Goal: Task Accomplishment & Management: Complete application form

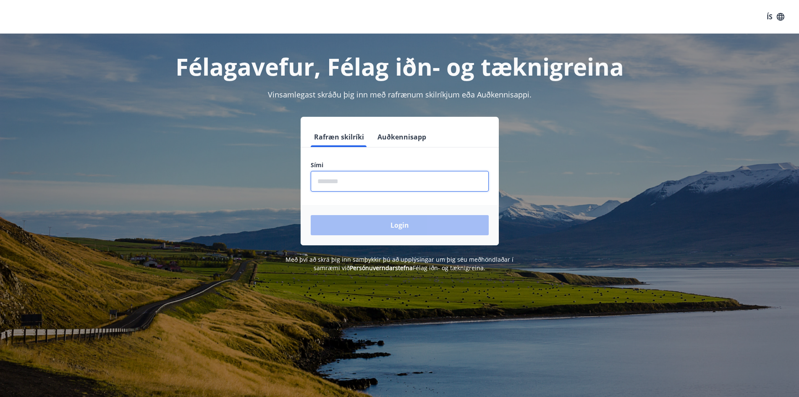
click at [411, 177] on input "phone" at bounding box center [400, 181] width 178 height 21
type input "********"
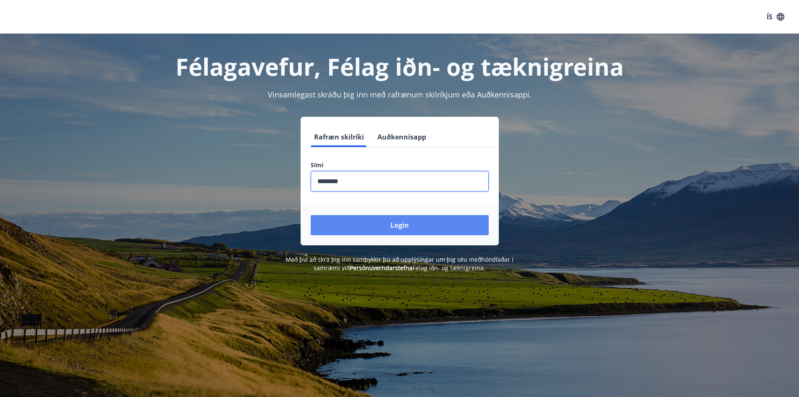
click at [358, 228] on button "Login" at bounding box center [400, 225] width 178 height 20
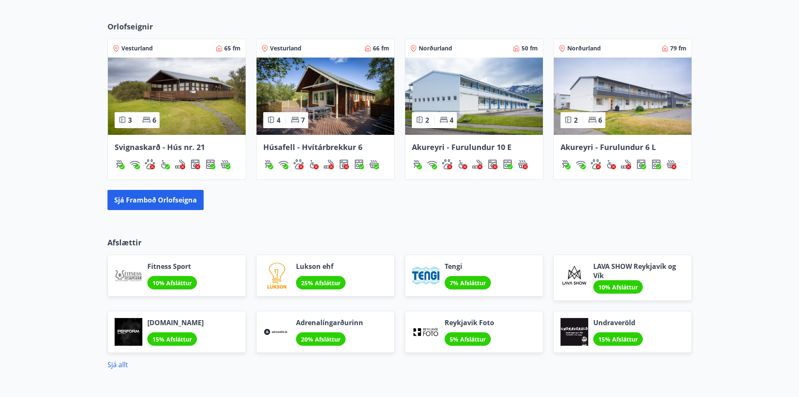
scroll to position [588, 0]
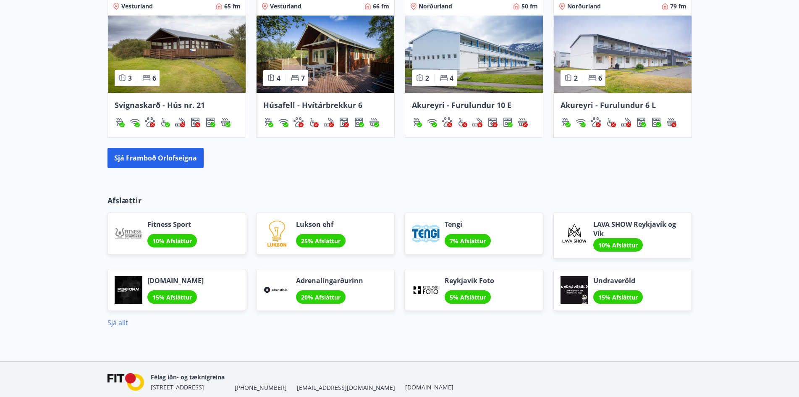
click at [127, 322] on link "Sjá allt" at bounding box center [117, 322] width 21 height 9
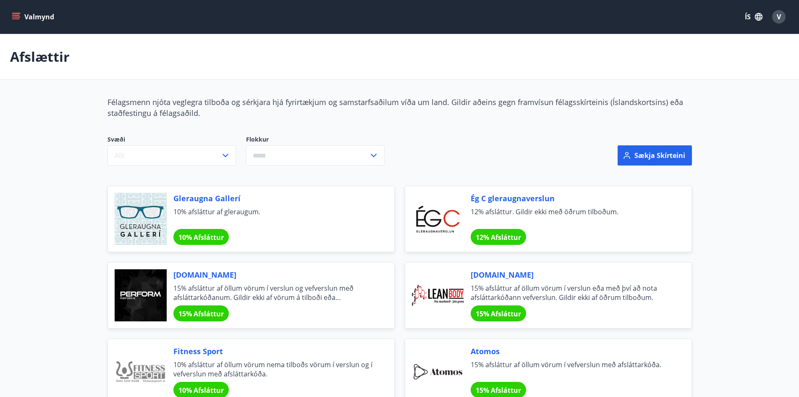
click at [35, 18] on button "Valmynd" at bounding box center [33, 16] width 47 height 15
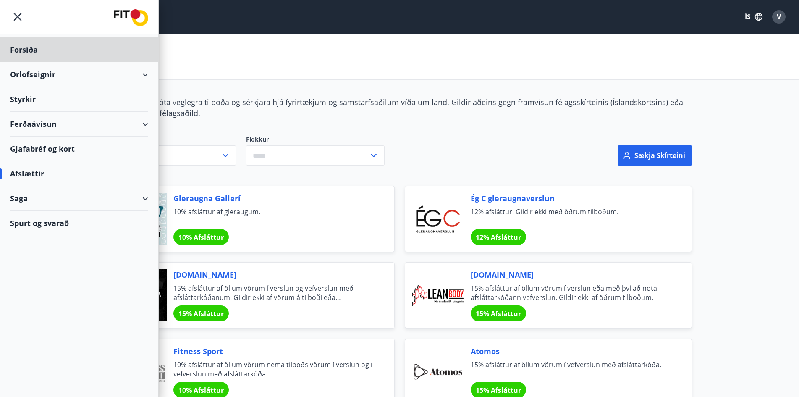
click at [67, 98] on div "Styrkir" at bounding box center [79, 99] width 138 height 25
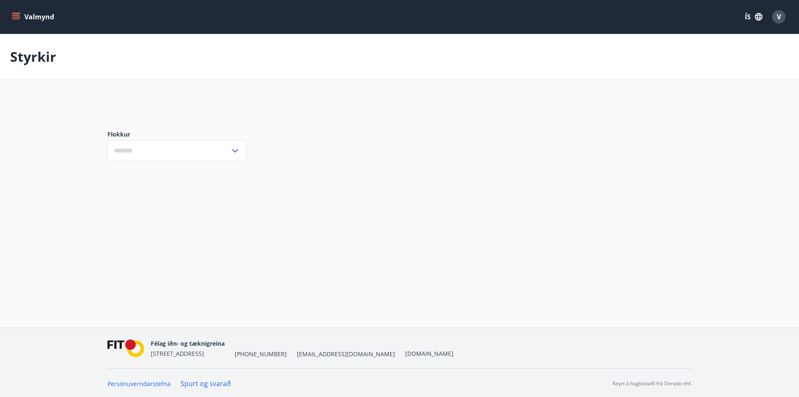
type input "***"
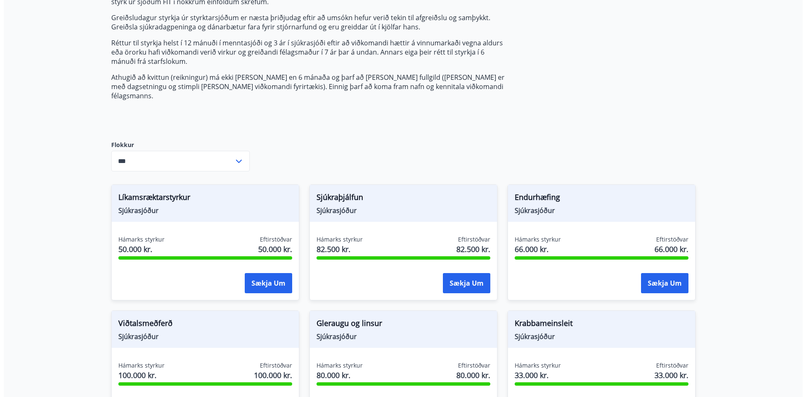
scroll to position [126, 0]
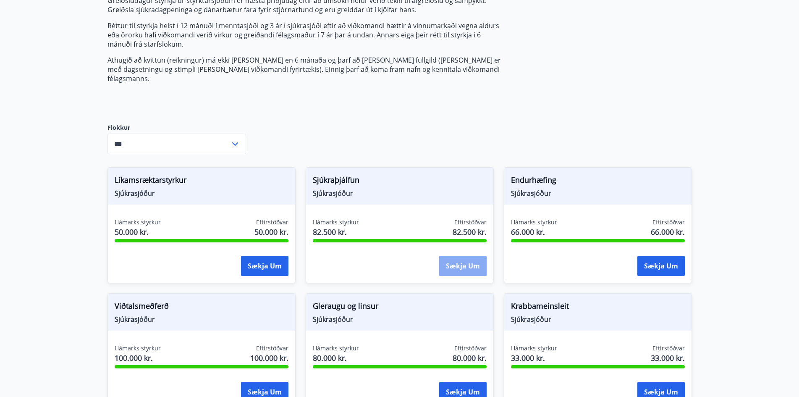
click at [450, 256] on button "Sækja um" at bounding box center [462, 266] width 47 height 20
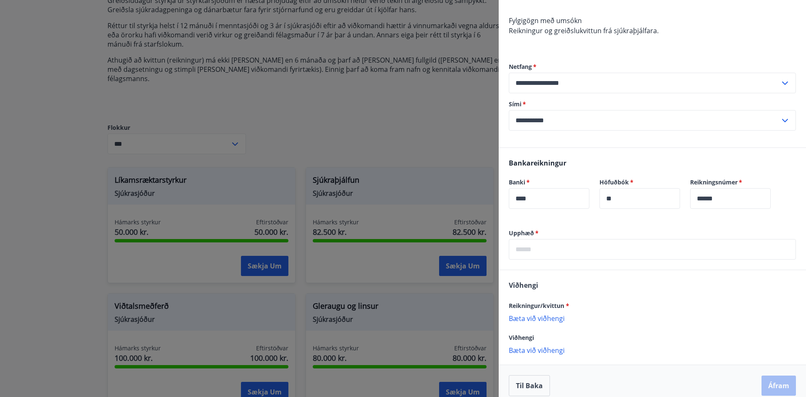
scroll to position [153, 0]
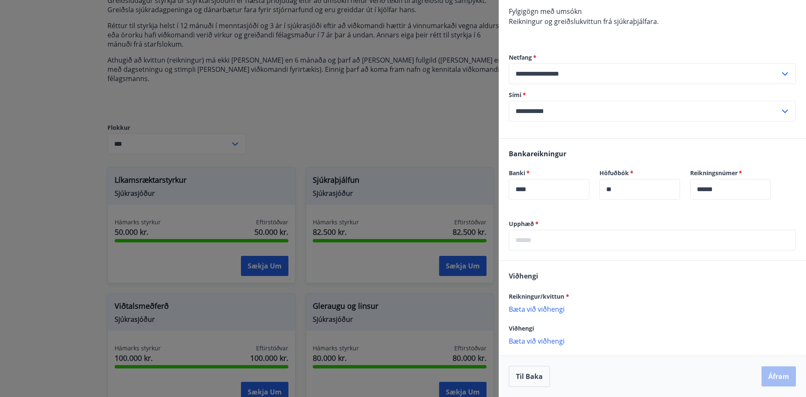
click at [557, 309] on p "Bæta við viðhengi" at bounding box center [652, 308] width 287 height 8
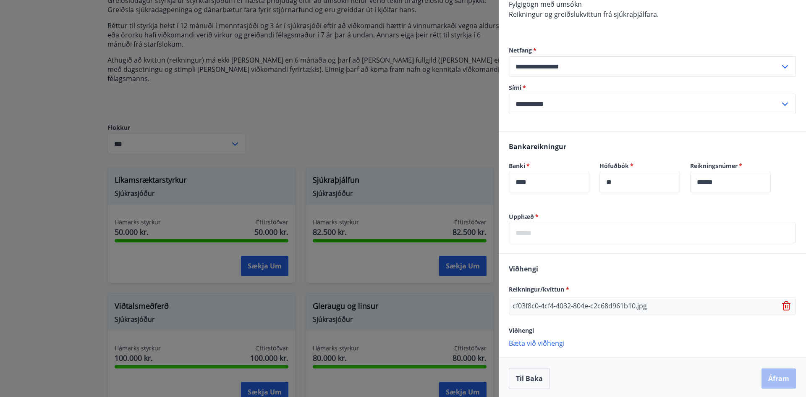
scroll to position [162, 0]
click at [544, 341] on p "Bæta við viðhengi" at bounding box center [652, 340] width 287 height 8
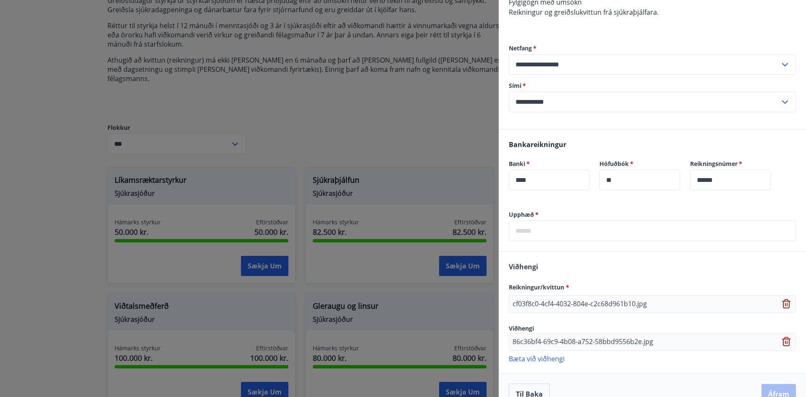
click at [542, 361] on p "Bæta við viðhengi" at bounding box center [652, 358] width 287 height 8
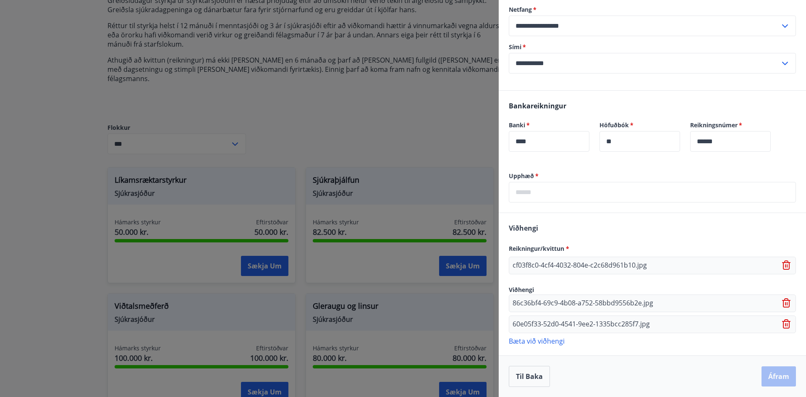
click at [556, 343] on p "Bæta við viðhengi" at bounding box center [652, 340] width 287 height 8
click at [782, 322] on icon at bounding box center [787, 324] width 10 height 10
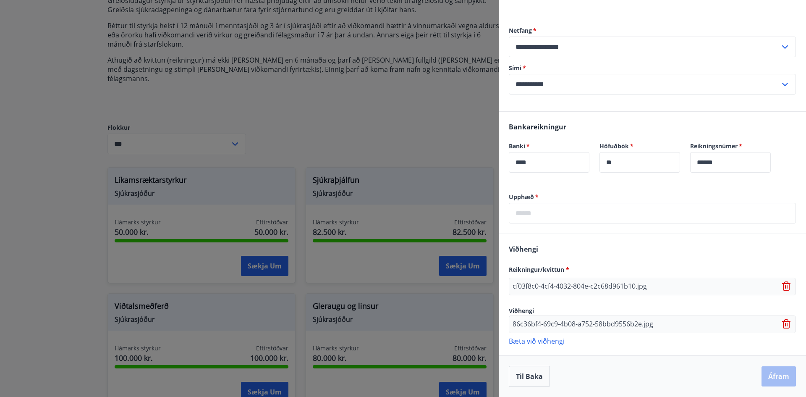
click at [782, 322] on icon at bounding box center [787, 324] width 10 height 10
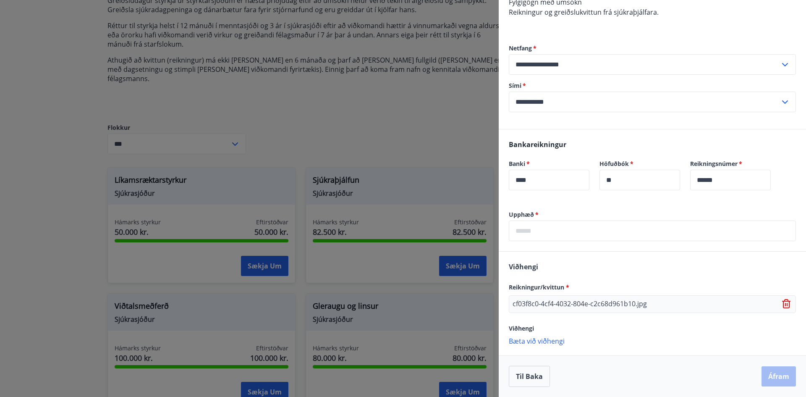
click at [778, 309] on div "cf03f8c0-4cf4-4032-804e-c2c68d961b10.jpg" at bounding box center [652, 304] width 287 height 18
click at [782, 306] on icon at bounding box center [787, 304] width 10 height 10
click at [550, 301] on p "Bæta við viðhengi" at bounding box center [652, 300] width 287 height 8
click at [526, 340] on p "Bæta við viðhengi" at bounding box center [652, 341] width 287 height 8
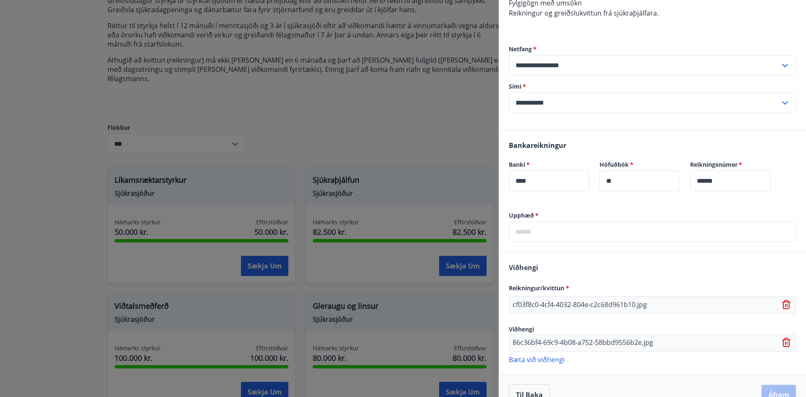
click at [532, 361] on p "Bæta við viðhengi" at bounding box center [652, 359] width 287 height 8
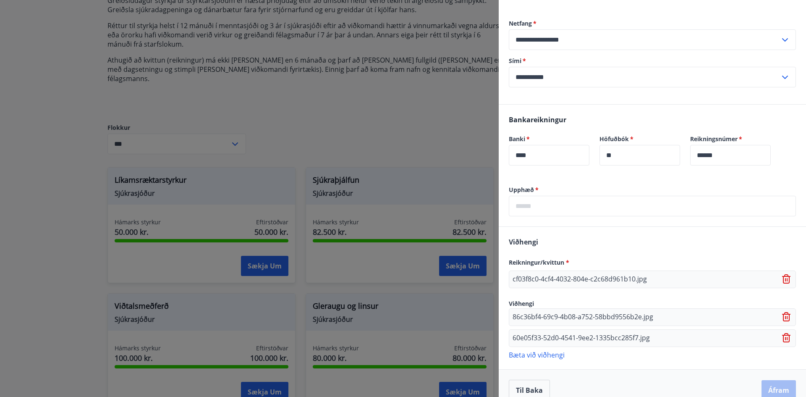
scroll to position [201, 0]
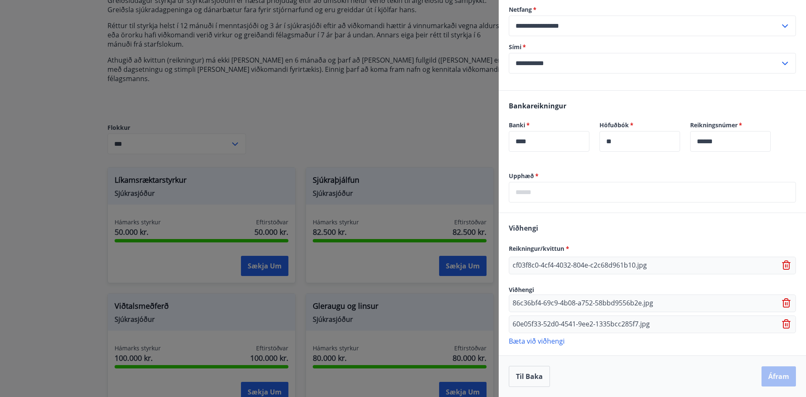
click at [554, 342] on p "Bæta við viðhengi" at bounding box center [652, 340] width 287 height 8
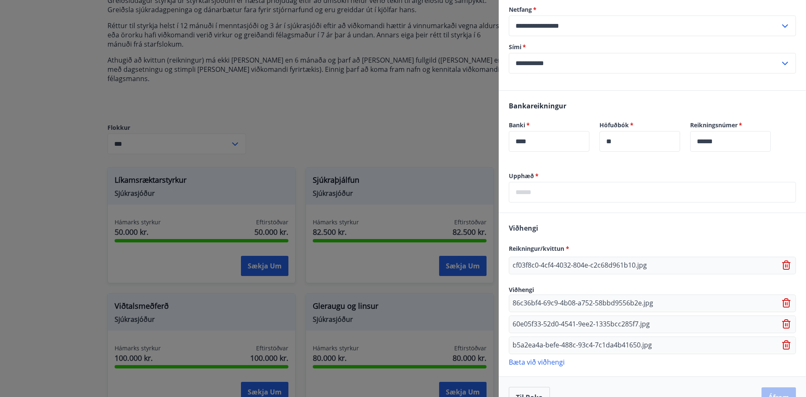
click at [632, 197] on input "text" at bounding box center [652, 192] width 287 height 21
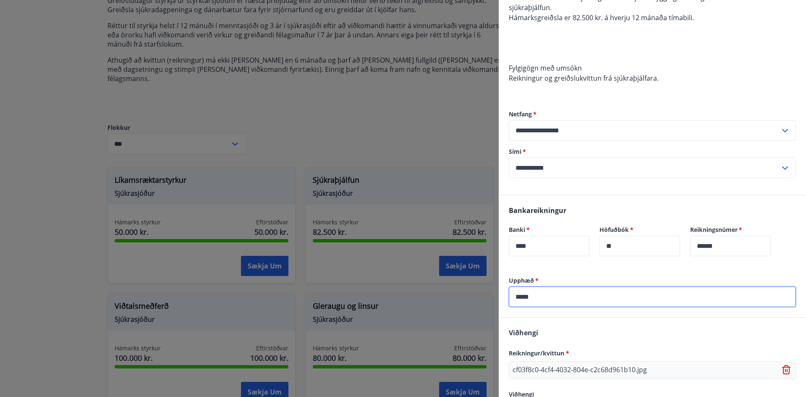
scroll to position [222, 0]
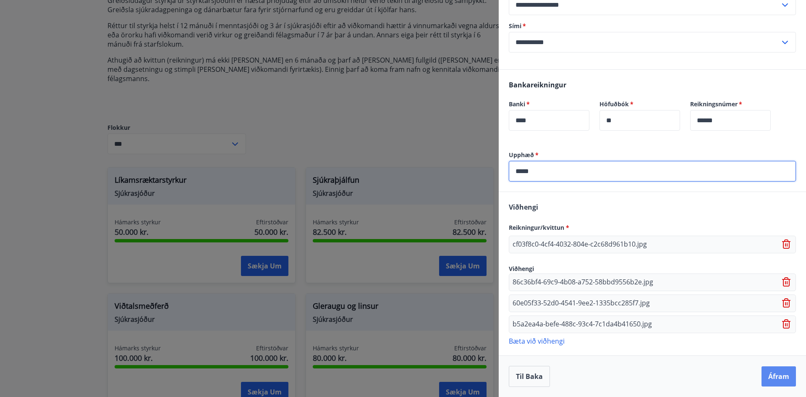
type input "*****"
click at [768, 377] on button "Áfram" at bounding box center [779, 376] width 34 height 20
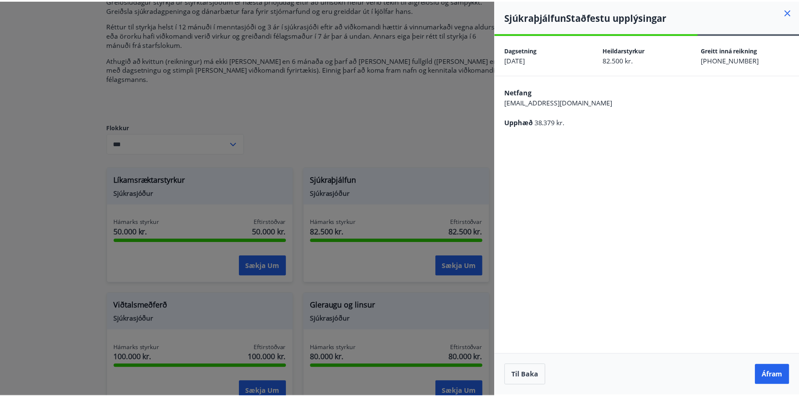
scroll to position [0, 0]
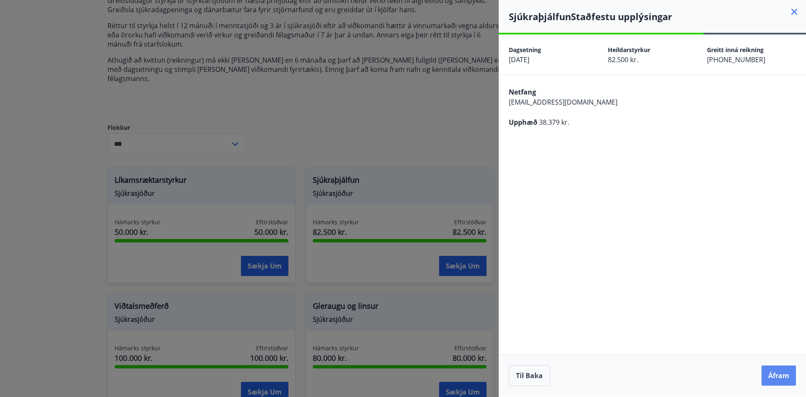
click at [772, 372] on button "Áfram" at bounding box center [779, 375] width 34 height 20
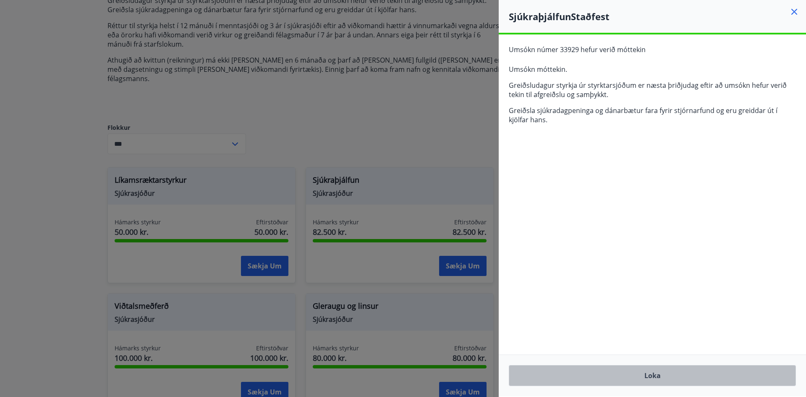
click at [672, 374] on button "Loka" at bounding box center [652, 375] width 287 height 21
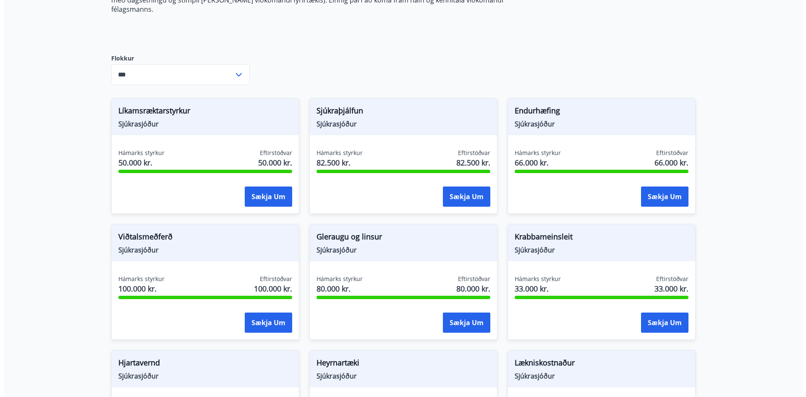
scroll to position [210, 0]
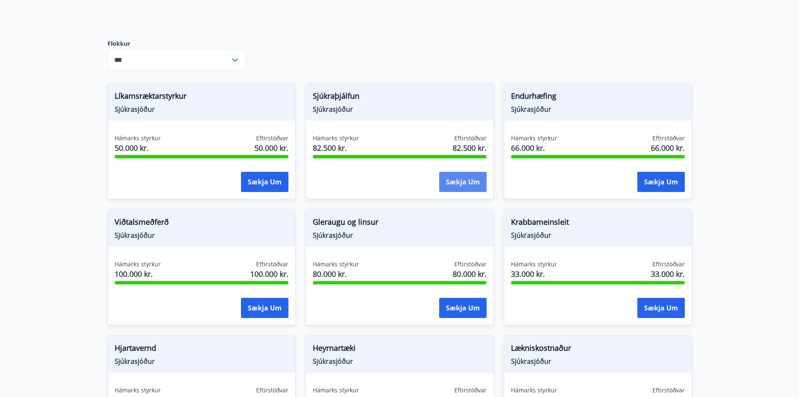
click at [445, 178] on button "Sækja um" at bounding box center [462, 182] width 47 height 20
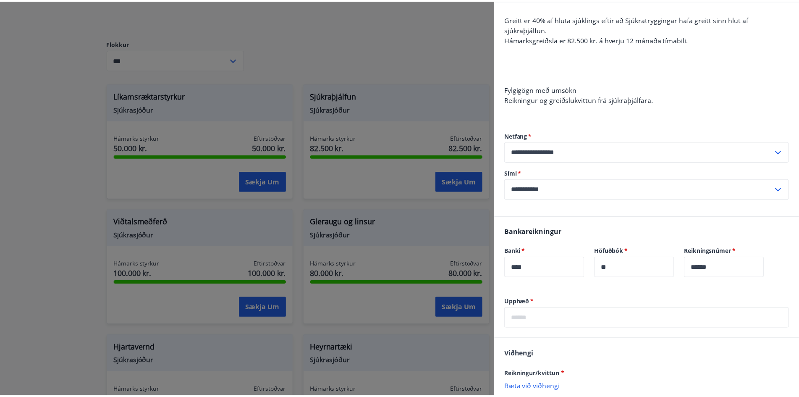
scroll to position [0, 0]
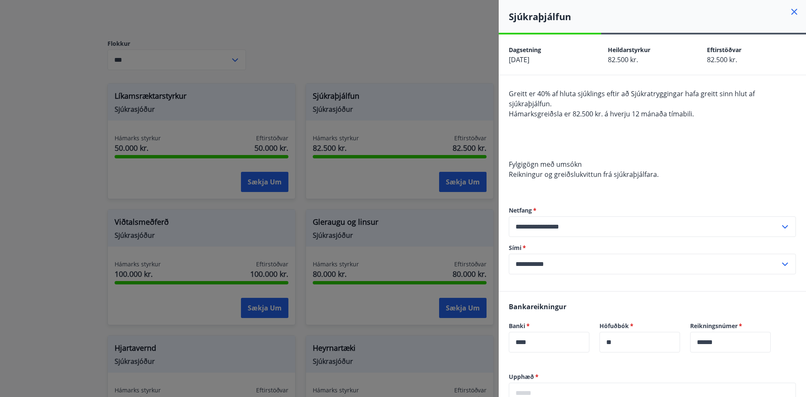
click at [789, 15] on icon at bounding box center [794, 12] width 10 height 10
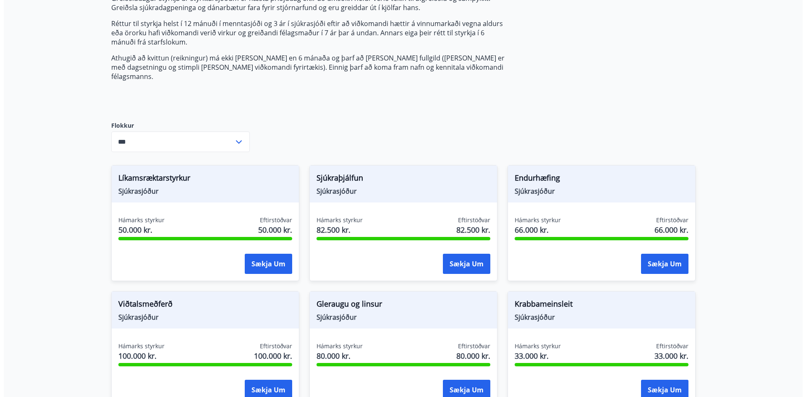
scroll to position [126, 0]
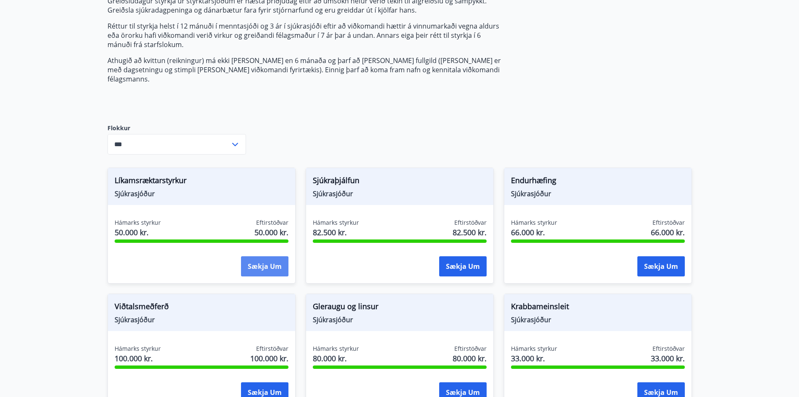
click at [272, 262] on button "Sækja um" at bounding box center [264, 266] width 47 height 20
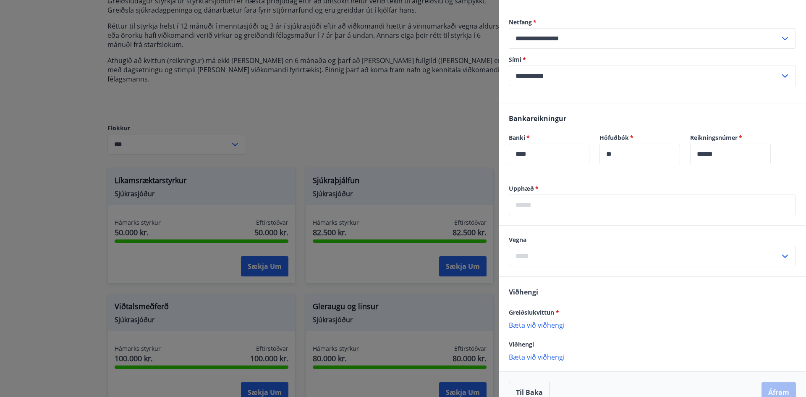
scroll to position [194, 0]
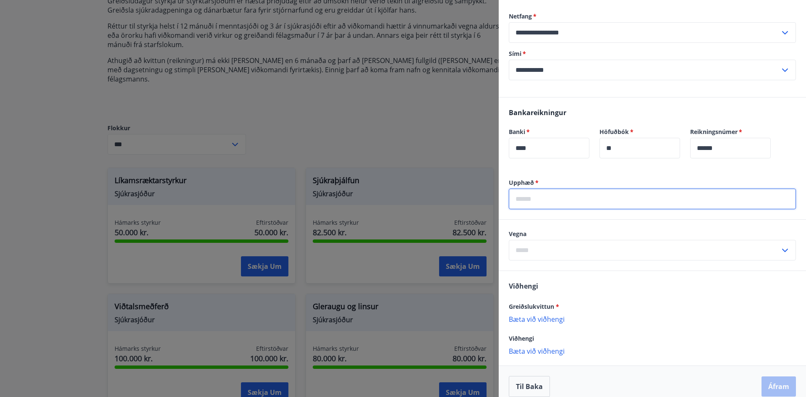
click at [557, 195] on input "text" at bounding box center [652, 199] width 287 height 21
type input "*****"
click at [584, 240] on input "text" at bounding box center [644, 250] width 271 height 21
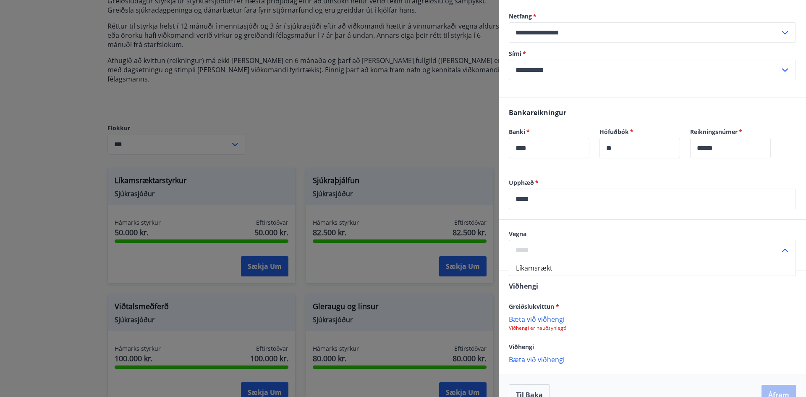
click at [579, 260] on li "Líkamsrækt" at bounding box center [652, 267] width 286 height 15
type input "**********"
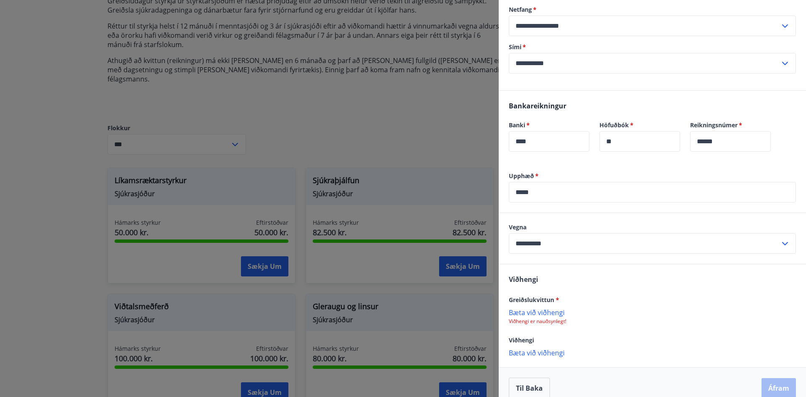
scroll to position [202, 0]
click at [555, 306] on p "Bæta við viðhengi" at bounding box center [652, 310] width 287 height 8
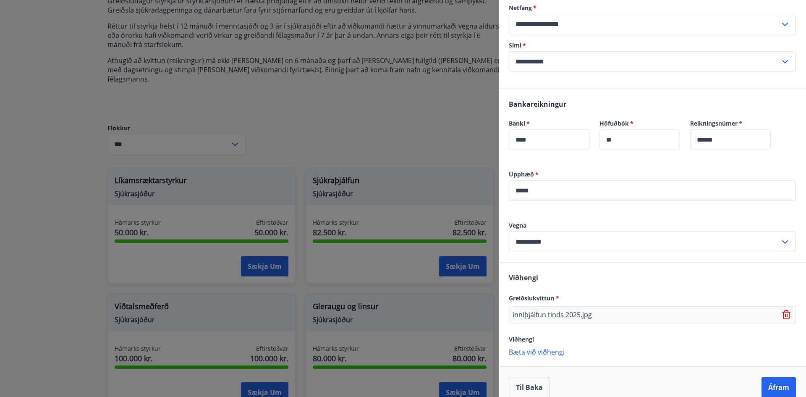
scroll to position [203, 0]
click at [560, 346] on p "Bæta við viðhengi" at bounding box center [652, 350] width 287 height 8
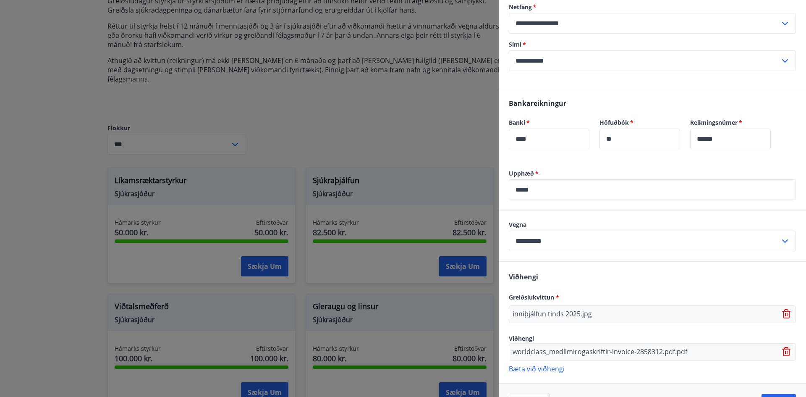
click at [548, 364] on p "Bæta við viðhengi" at bounding box center [652, 368] width 287 height 8
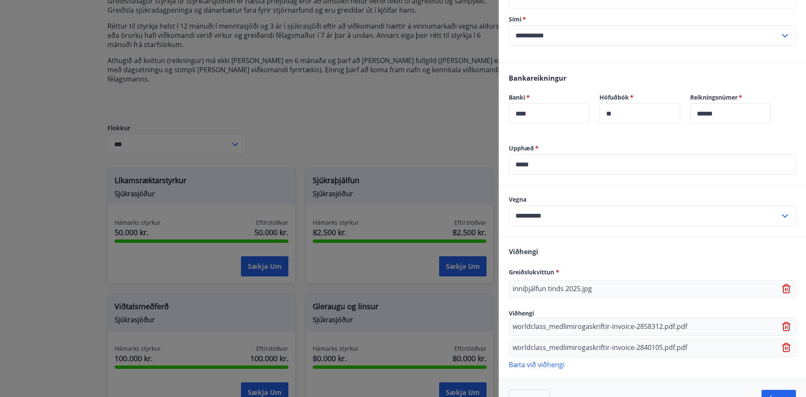
scroll to position [242, 0]
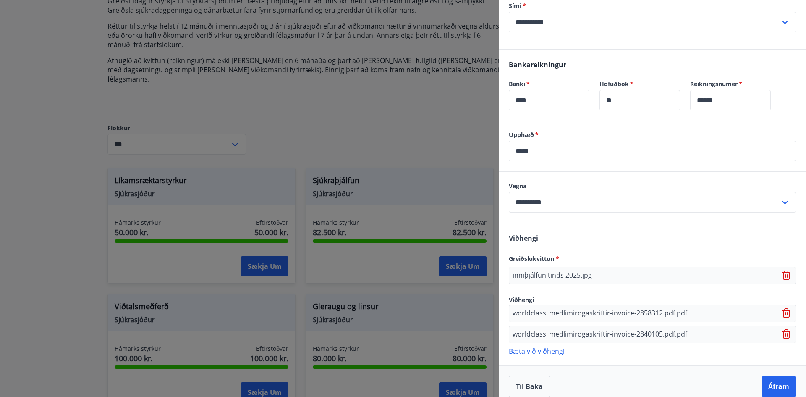
click at [550, 346] on p "Bæta við viðhengi" at bounding box center [652, 350] width 287 height 8
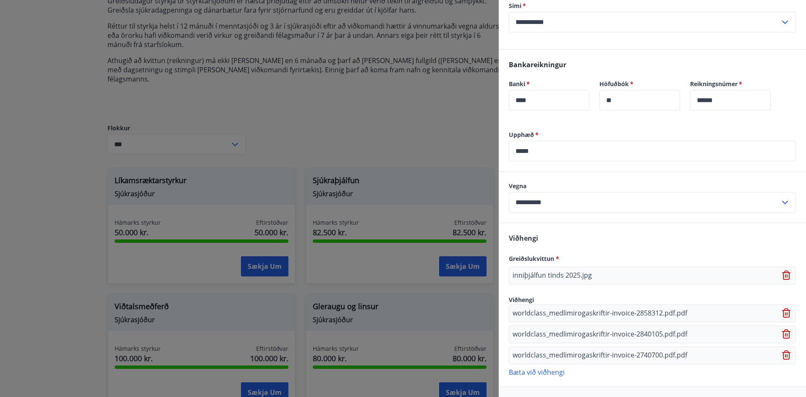
click at [553, 367] on p "Bæta við viðhengi" at bounding box center [652, 371] width 287 height 8
click at [548, 388] on p "Bæta við viðhengi" at bounding box center [652, 392] width 287 height 8
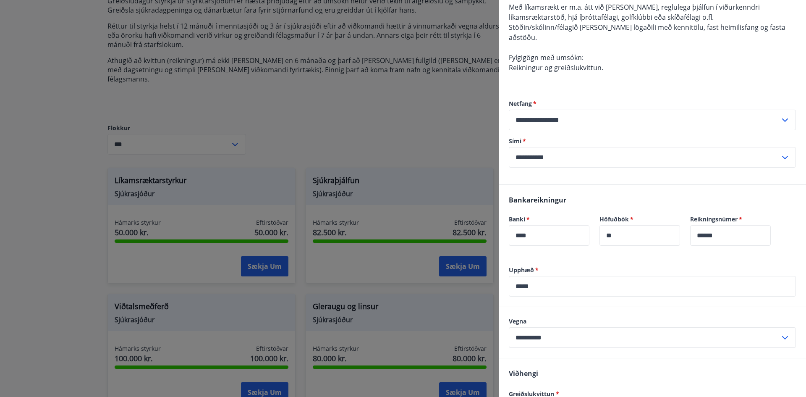
scroll to position [305, 0]
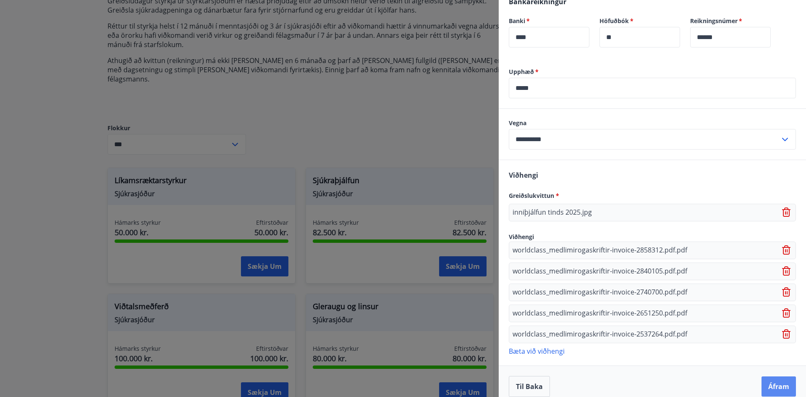
click at [762, 379] on button "Áfram" at bounding box center [779, 386] width 34 height 20
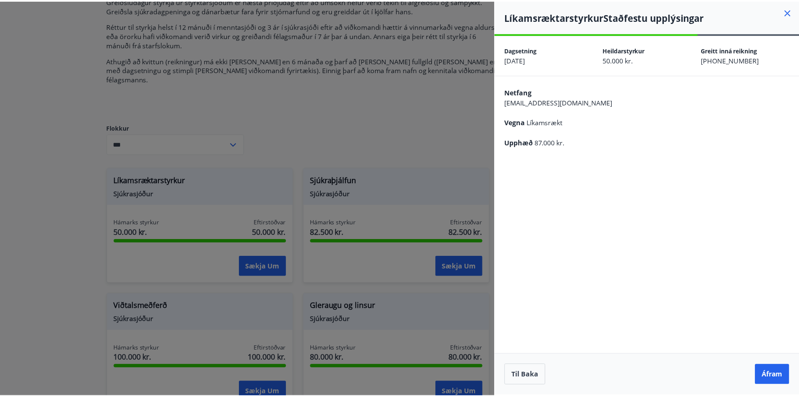
scroll to position [0, 0]
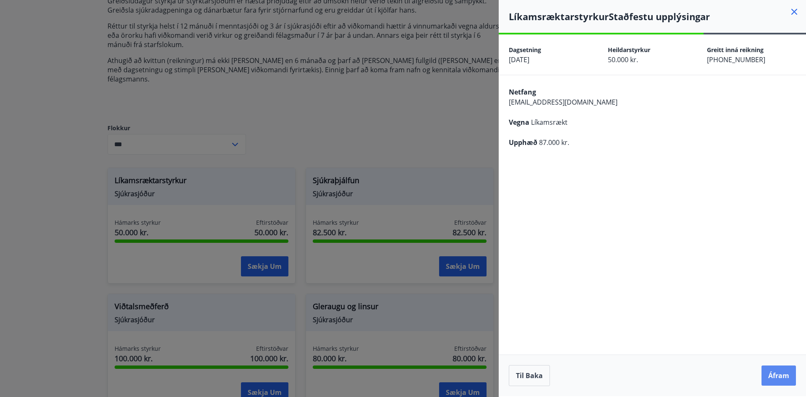
click at [772, 378] on button "Áfram" at bounding box center [779, 375] width 34 height 20
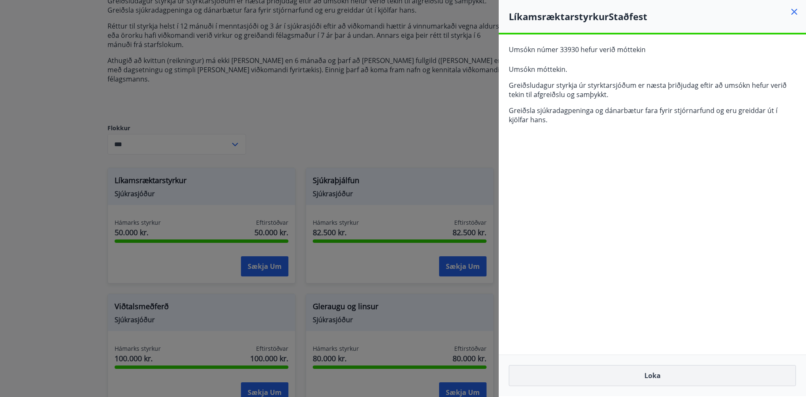
click at [620, 379] on button "Loka" at bounding box center [652, 375] width 287 height 21
